Goal: Navigation & Orientation: Find specific page/section

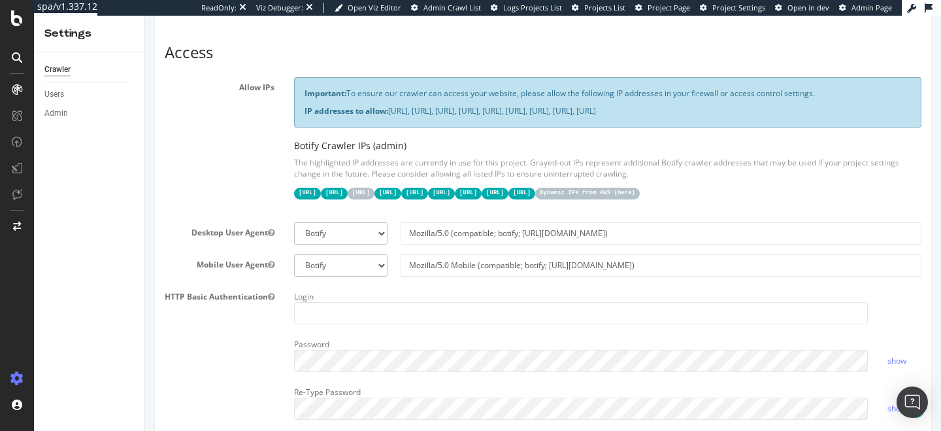
scroll to position [235, 0]
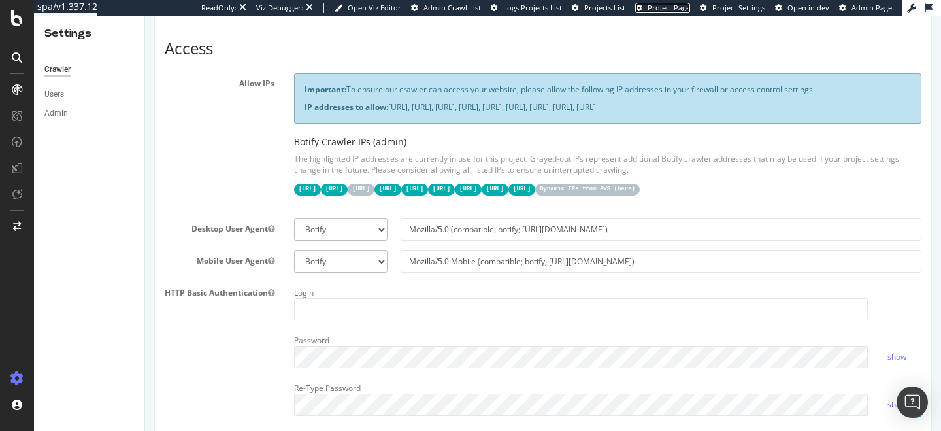
click at [685, 8] on span "Project Page" at bounding box center [669, 8] width 42 height 10
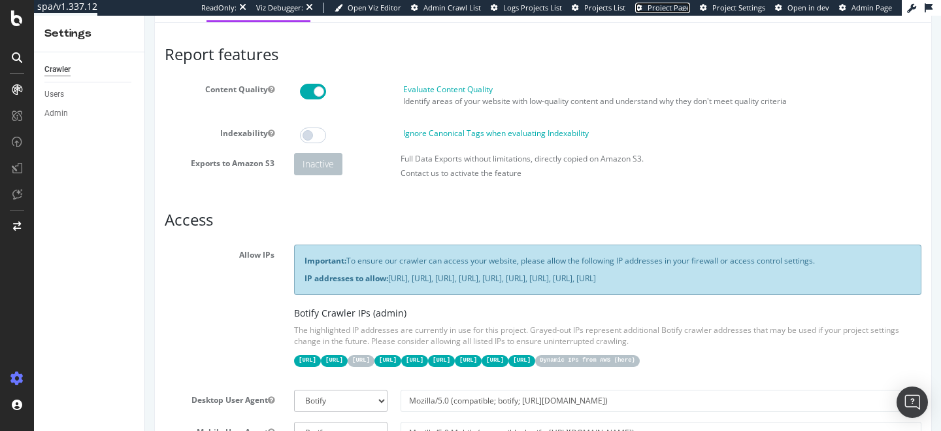
scroll to position [0, 0]
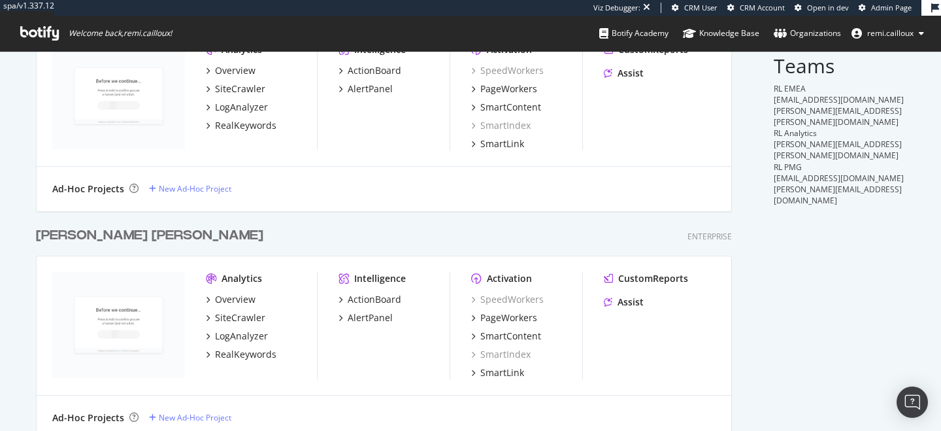
scroll to position [164, 0]
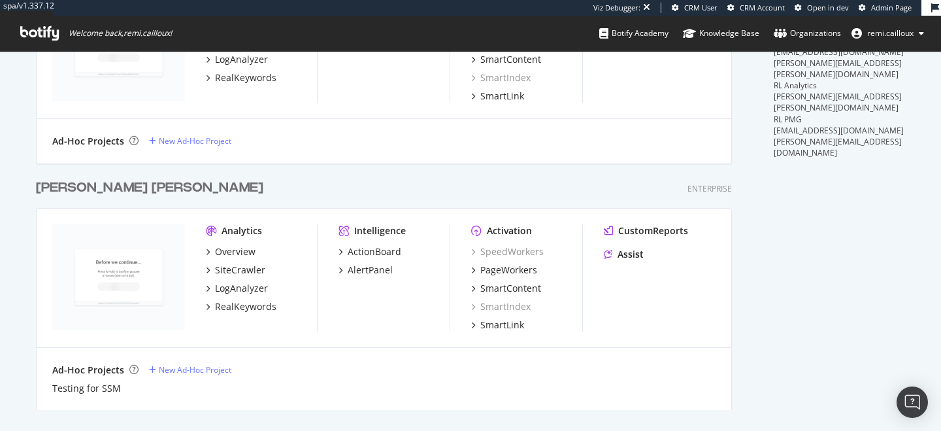
click at [88, 184] on div "Ralph Lauren" at bounding box center [150, 187] width 228 height 19
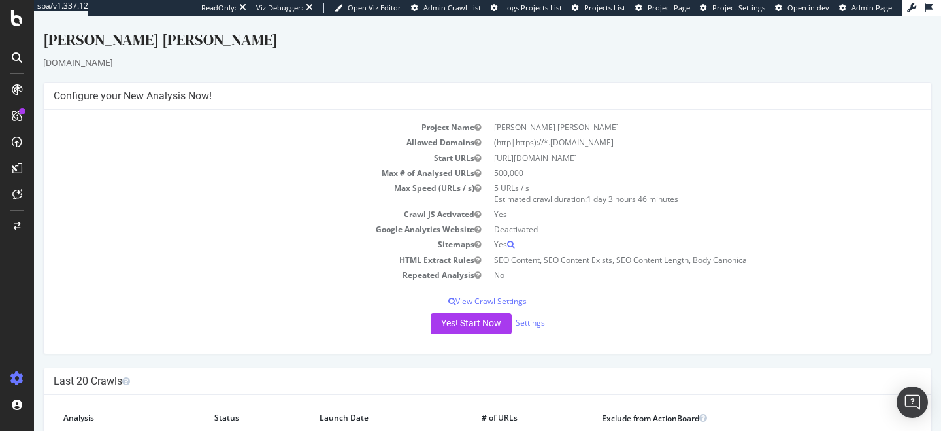
click at [730, 6] on span "Project Settings" at bounding box center [739, 8] width 53 height 10
click at [677, 9] on span "Project Page" at bounding box center [669, 8] width 42 height 10
